Goal: Information Seeking & Learning: Find specific fact

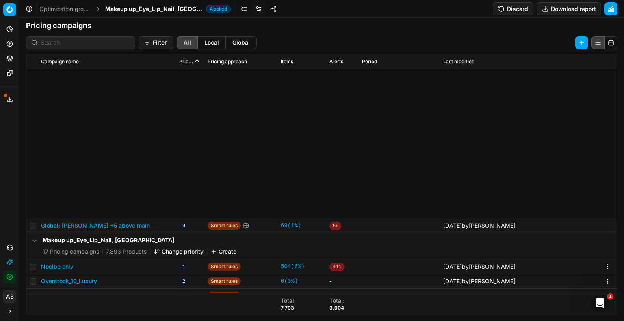
scroll to position [214, 0]
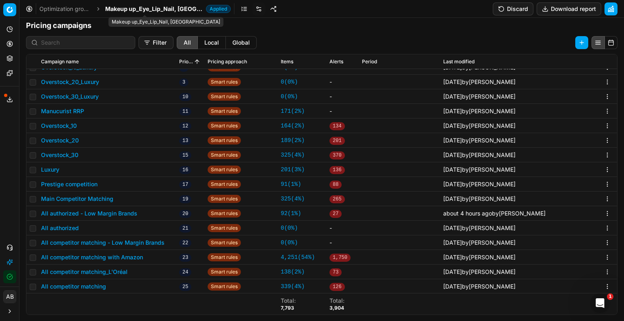
click at [120, 7] on span "Makeup up_Eye_Lip_Nail, [GEOGRAPHIC_DATA]" at bounding box center [153, 9] width 97 height 8
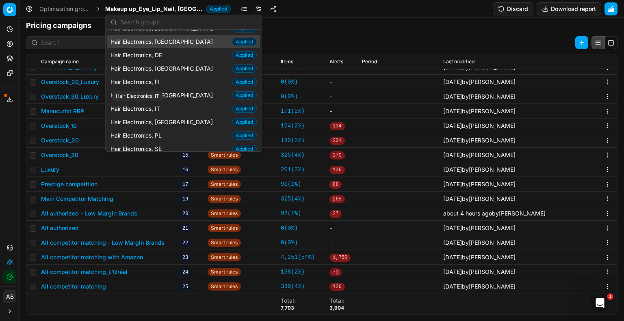
scroll to position [35, 0]
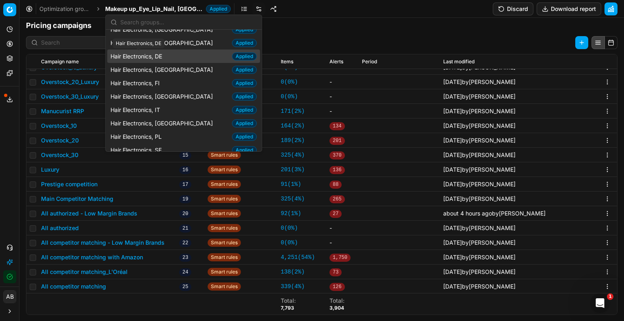
click at [159, 55] on span "Hair Electronics, DE" at bounding box center [137, 56] width 55 height 8
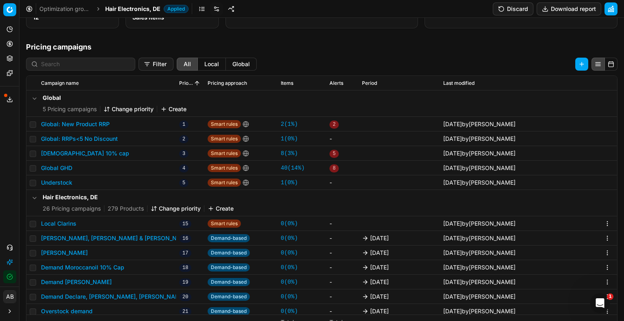
scroll to position [147, 0]
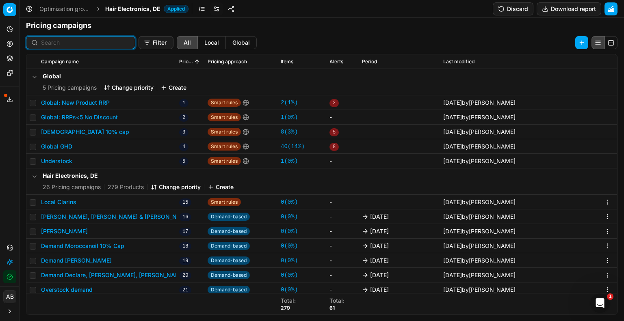
click at [50, 43] on input at bounding box center [85, 43] width 89 height 8
paste input "80069284-1"
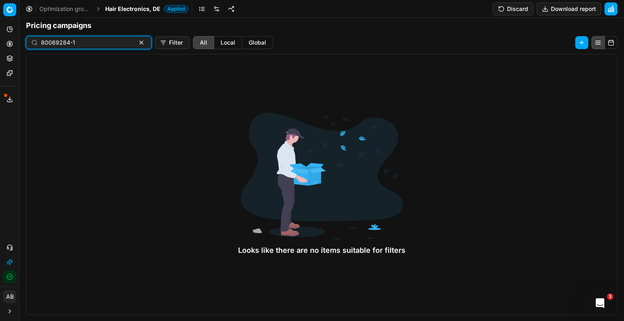
type input "80069284-1"
click at [125, 6] on span "Hair Electronics, DE" at bounding box center [132, 9] width 55 height 8
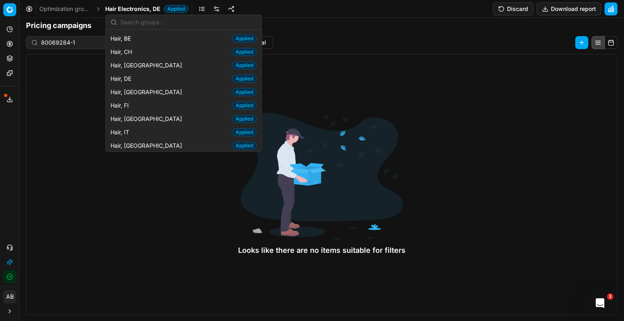
scroll to position [174, 0]
click at [131, 96] on span "Hair, [GEOGRAPHIC_DATA]" at bounding box center [147, 92] width 75 height 8
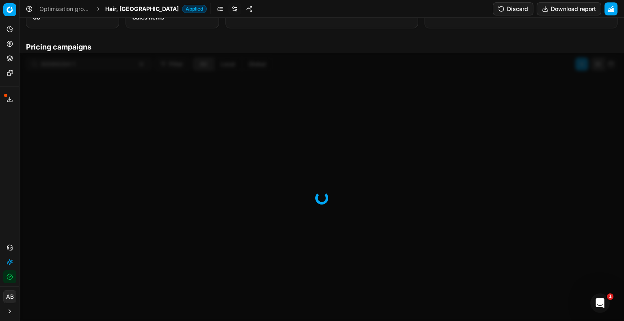
scroll to position [147, 0]
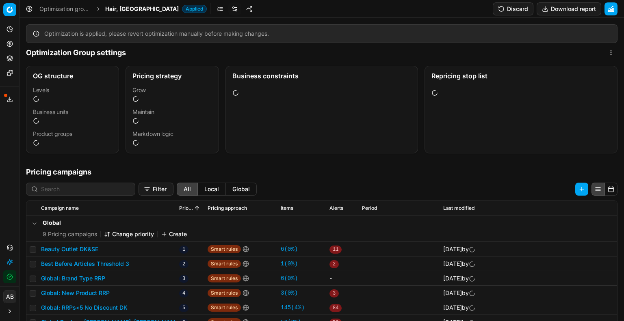
click at [129, 10] on div "Hair, DK Applied" at bounding box center [156, 9] width 102 height 8
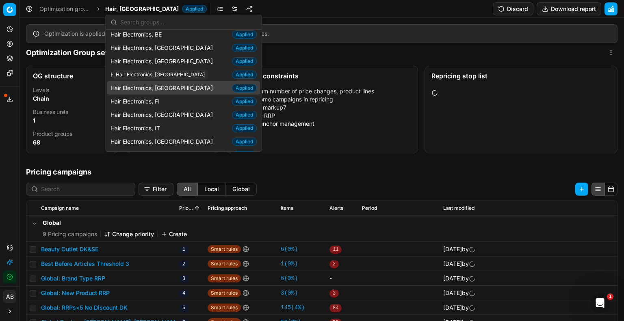
scroll to position [17, 0]
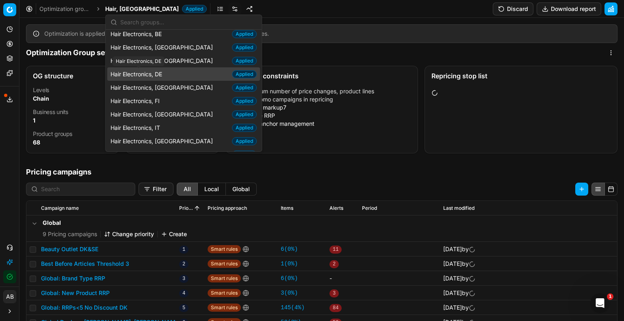
click at [150, 78] on span "Hair Electronics, DE" at bounding box center [137, 74] width 55 height 8
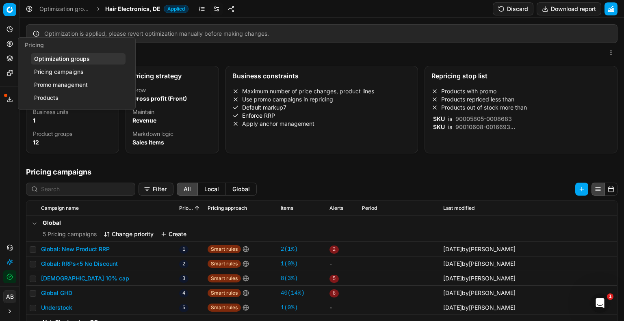
click at [59, 60] on link "Optimization groups" at bounding box center [78, 58] width 95 height 11
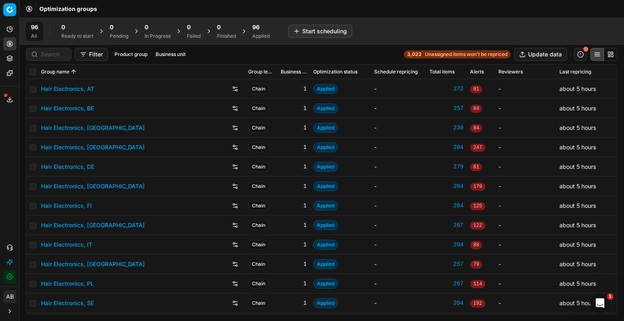
click at [78, 165] on link "Hair Electronics, DE" at bounding box center [67, 167] width 53 height 8
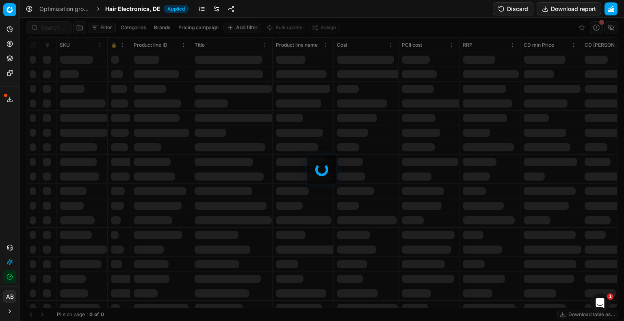
click at [54, 28] on div at bounding box center [321, 169] width 604 height 303
click at [48, 27] on div at bounding box center [321, 169] width 604 height 303
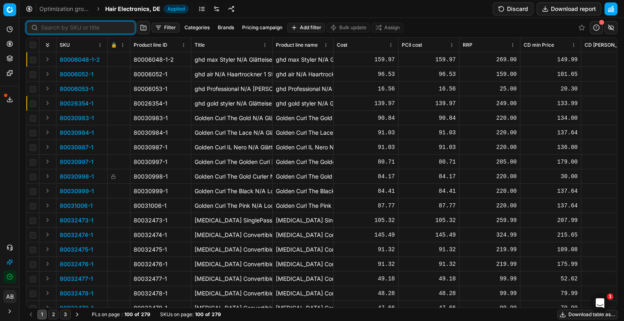
click at [48, 27] on input at bounding box center [85, 28] width 89 height 8
paste input "80069284-1"
type input "80069284-1"
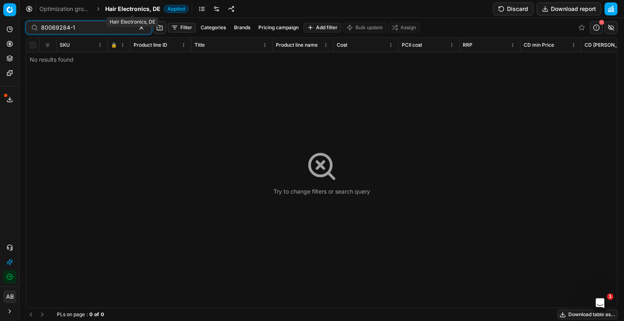
click at [137, 9] on span "Hair Electronics, DE" at bounding box center [132, 9] width 55 height 8
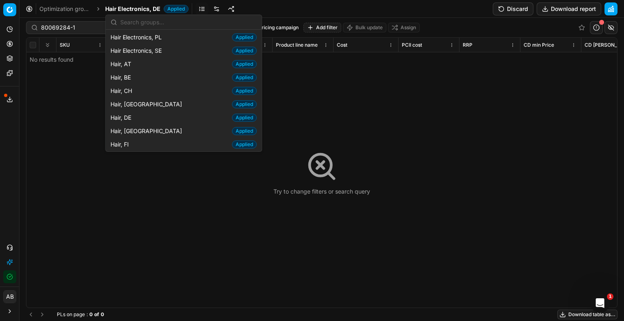
scroll to position [136, 0]
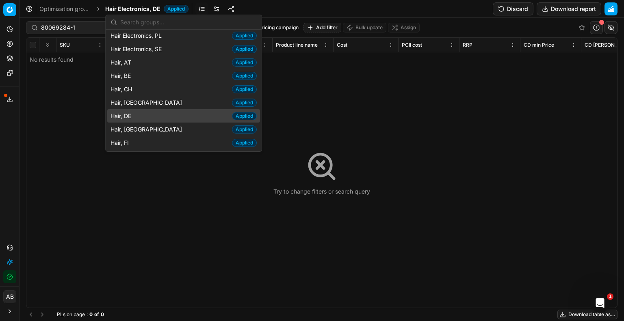
click at [142, 120] on div "Hair, DE Applied" at bounding box center [183, 115] width 153 height 13
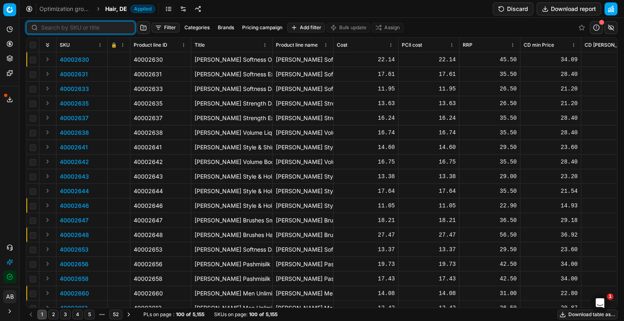
click at [56, 28] on input at bounding box center [85, 28] width 89 height 8
paste input "80069284-1"
type input "80069284-1"
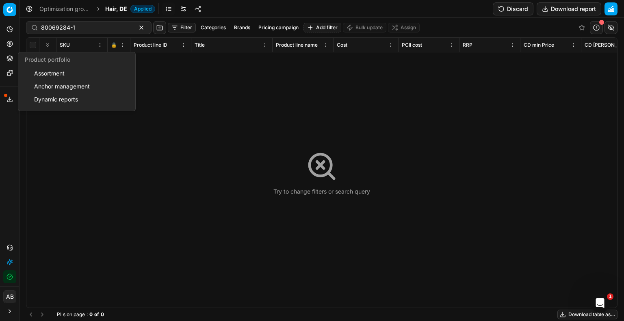
click at [50, 71] on link "Assortment" at bounding box center [78, 73] width 95 height 11
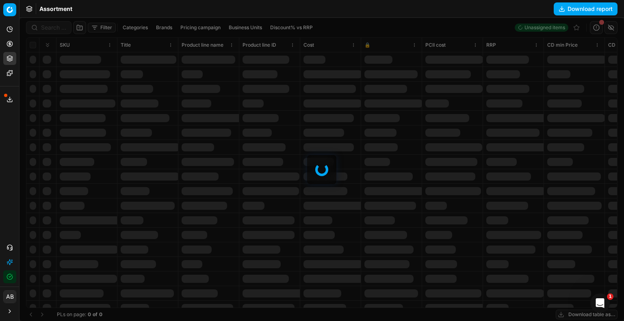
click at [50, 28] on div at bounding box center [321, 169] width 604 height 303
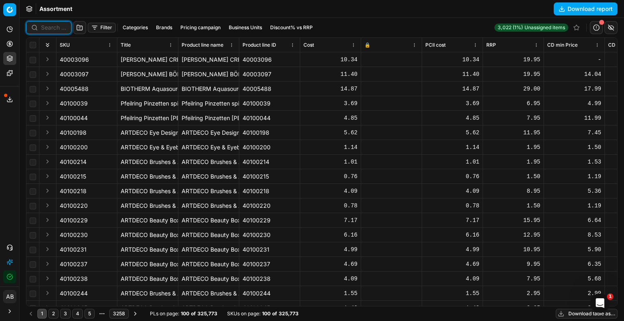
click at [50, 27] on input at bounding box center [53, 28] width 25 height 8
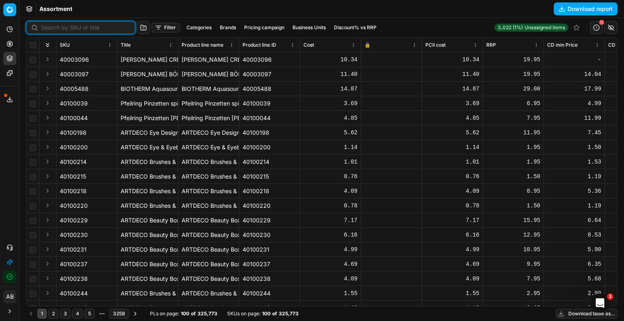
paste input "80069284-1"
type input "80069284-1"
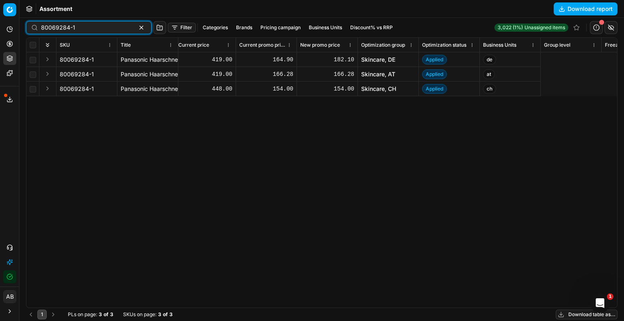
scroll to position [0, 661]
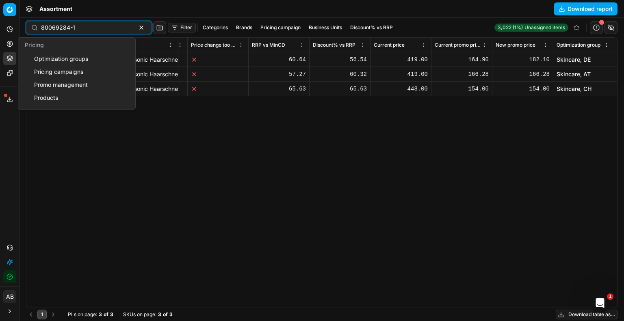
click at [62, 58] on link "Optimization groups" at bounding box center [78, 58] width 95 height 11
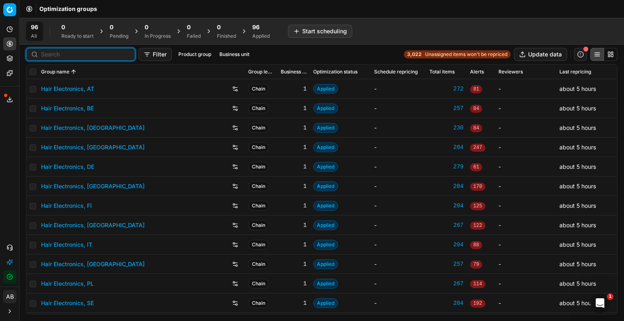
click at [58, 52] on input at bounding box center [85, 54] width 89 height 8
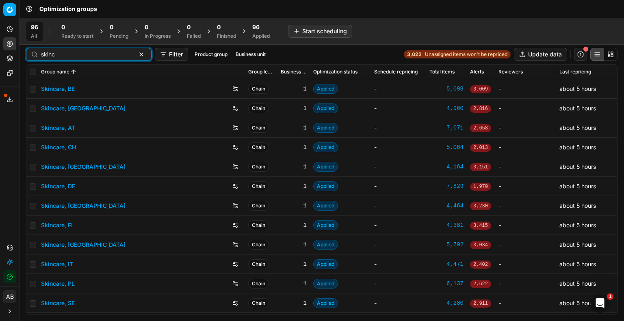
type input "skinc"
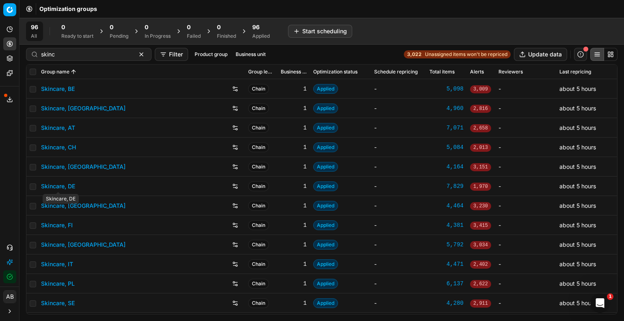
click at [63, 189] on link "Skincare, DE" at bounding box center [58, 186] width 34 height 8
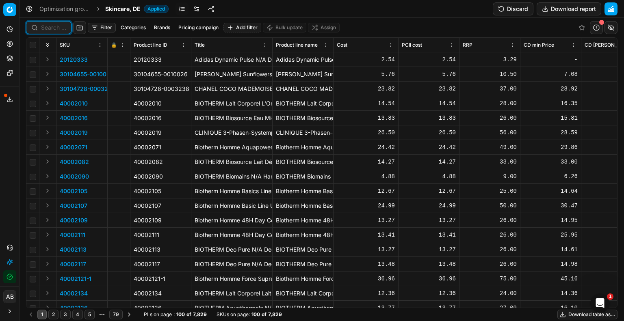
click at [54, 30] on input at bounding box center [53, 28] width 25 height 8
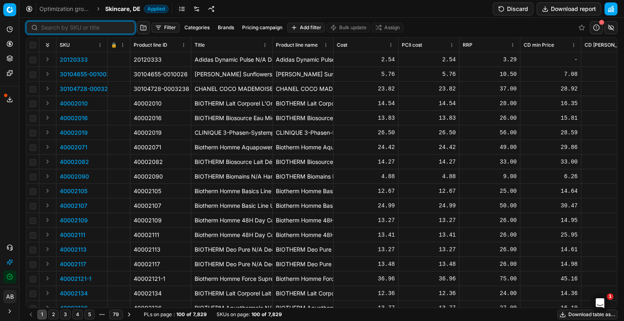
paste input "80069284-1"
type input "80069284-1"
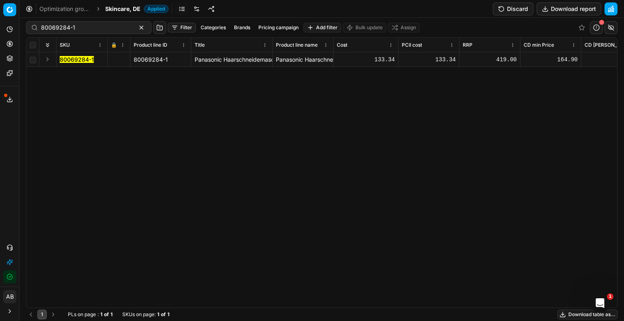
click at [82, 59] on mark "80069284-1" at bounding box center [77, 59] width 34 height 7
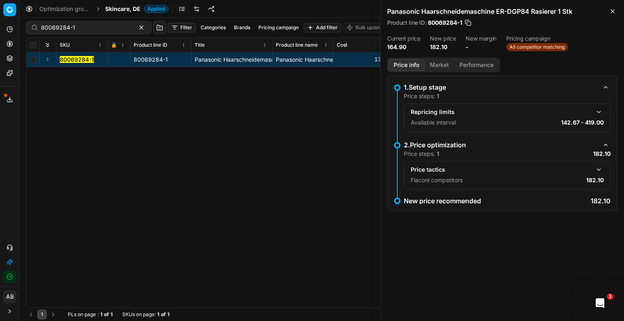
click at [600, 169] on button "button" at bounding box center [599, 170] width 10 height 10
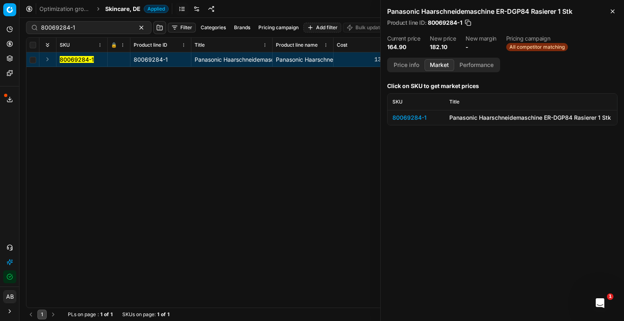
click at [434, 65] on button "Market" at bounding box center [439, 65] width 30 height 12
click at [414, 117] on div "80069284-1" at bounding box center [415, 118] width 47 height 8
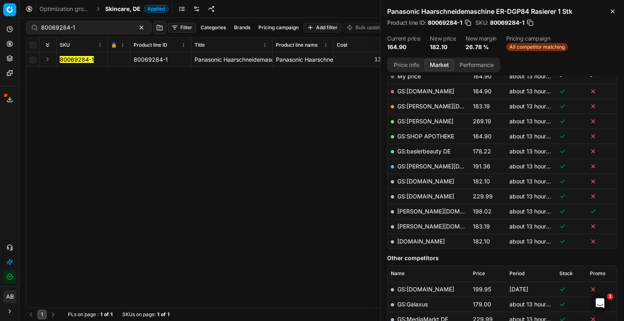
scroll to position [139, 0]
click at [431, 240] on link "[DOMAIN_NAME]" at bounding box center [421, 241] width 48 height 7
